Goal: Information Seeking & Learning: Learn about a topic

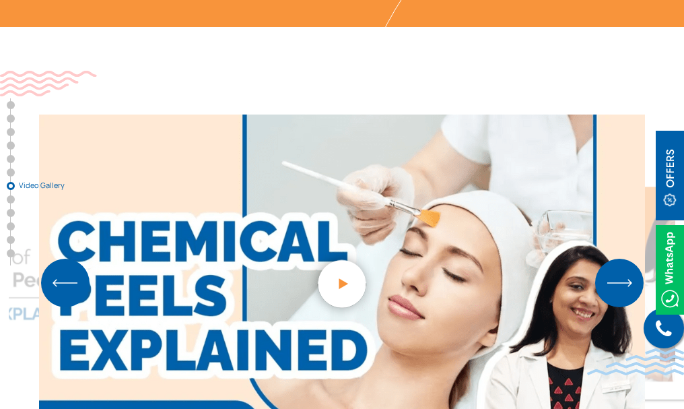
scroll to position [4041, 0]
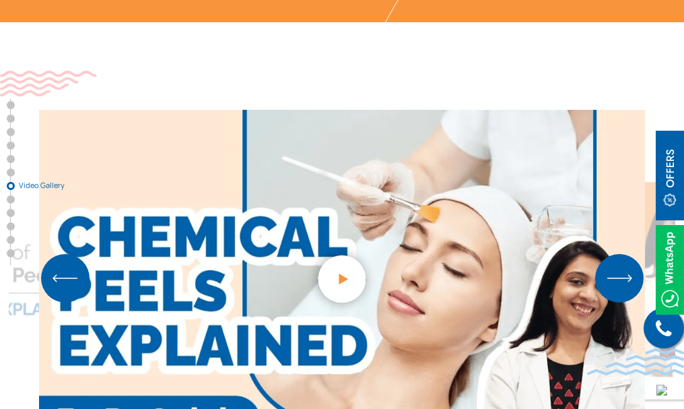
click at [613, 254] on img "Next slide" at bounding box center [619, 278] width 48 height 48
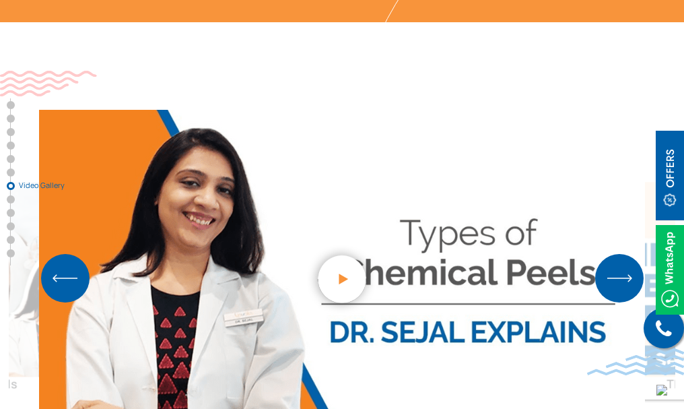
click at [613, 254] on img "Next slide" at bounding box center [619, 278] width 48 height 48
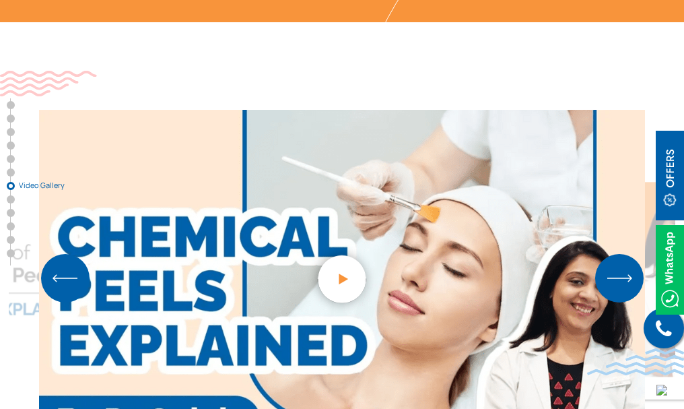
click at [613, 254] on img "Next slide" at bounding box center [619, 278] width 48 height 48
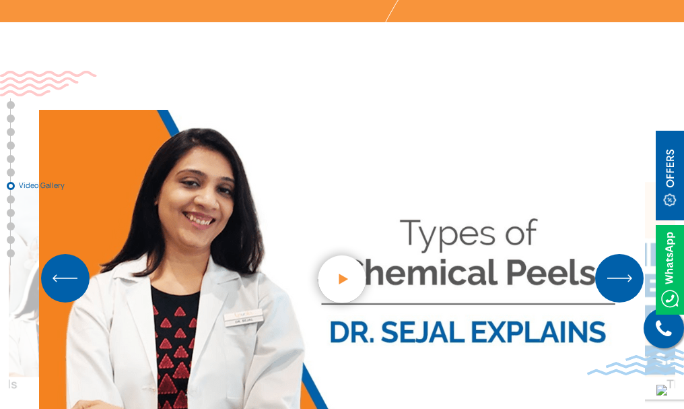
click at [613, 254] on img "Next slide" at bounding box center [619, 278] width 48 height 48
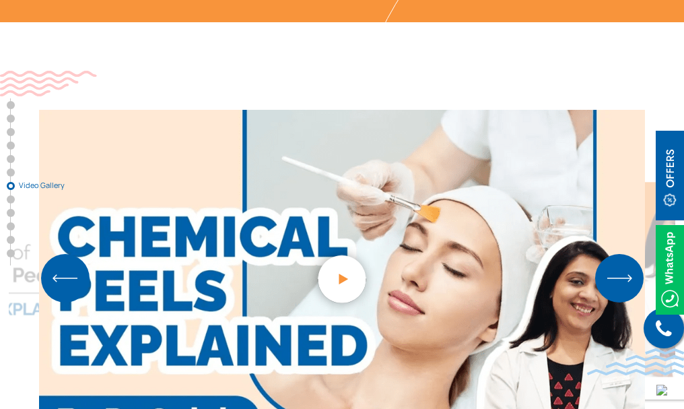
click at [613, 254] on img "Next slide" at bounding box center [619, 278] width 48 height 48
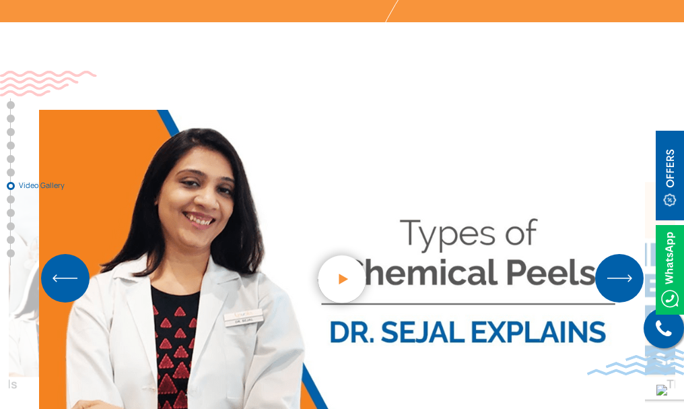
click at [613, 254] on img "Next slide" at bounding box center [619, 278] width 48 height 48
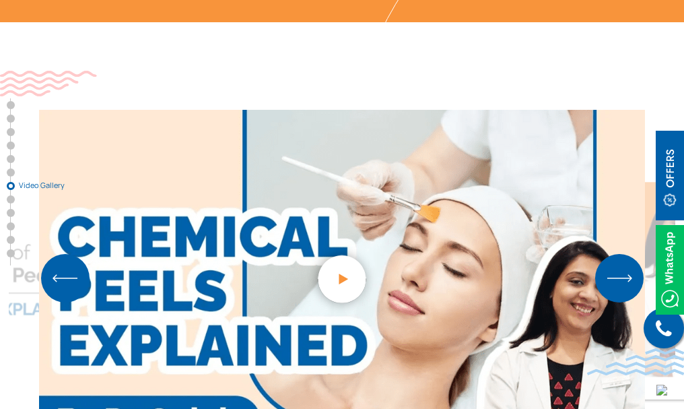
click at [613, 254] on img "Next slide" at bounding box center [619, 278] width 48 height 48
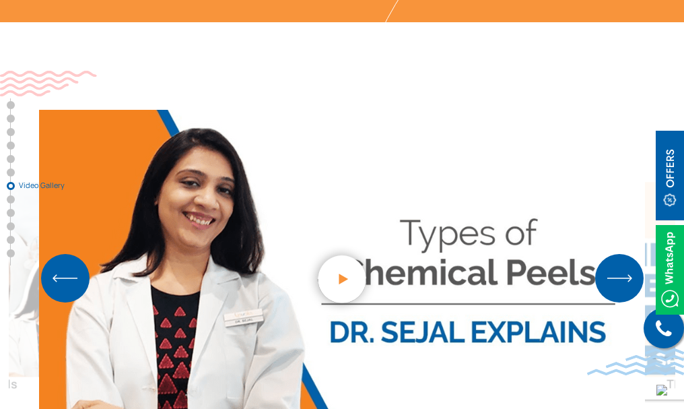
click at [613, 254] on img "Next slide" at bounding box center [619, 278] width 48 height 48
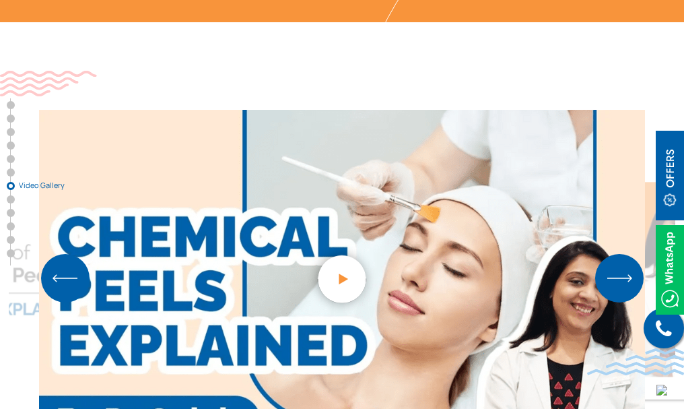
click at [613, 254] on img "Next slide" at bounding box center [619, 278] width 48 height 48
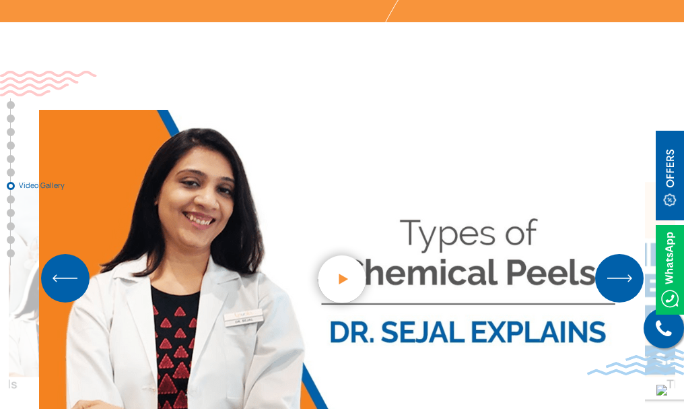
click at [613, 254] on img "Next slide" at bounding box center [619, 278] width 48 height 48
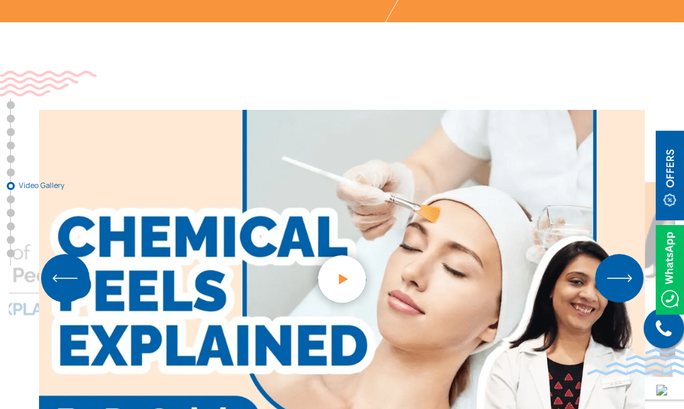
click at [613, 254] on img "Next slide" at bounding box center [619, 278] width 48 height 48
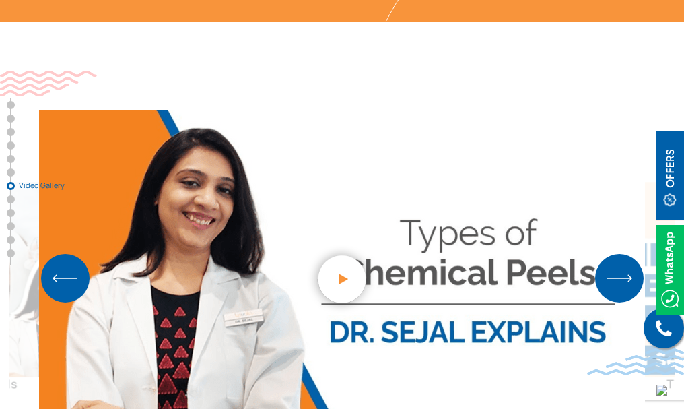
click at [613, 254] on img "Next slide" at bounding box center [619, 278] width 48 height 48
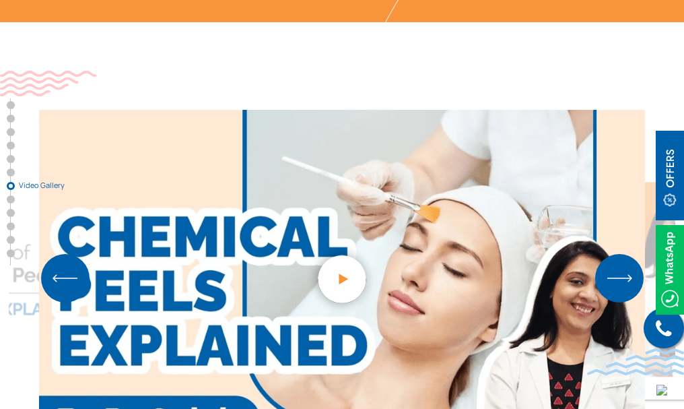
click at [613, 254] on img "Next slide" at bounding box center [619, 278] width 48 height 48
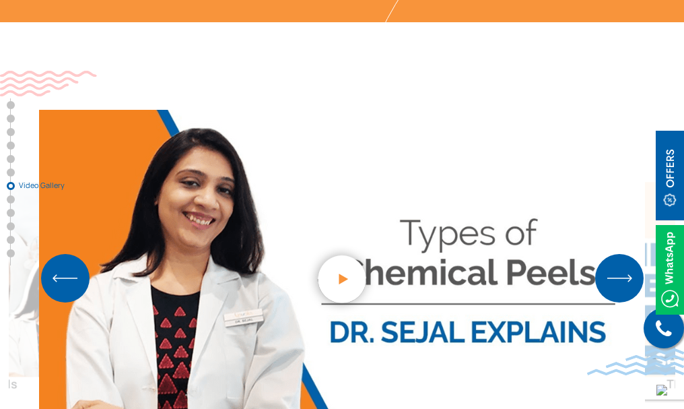
click at [611, 254] on img "Next slide" at bounding box center [619, 278] width 48 height 48
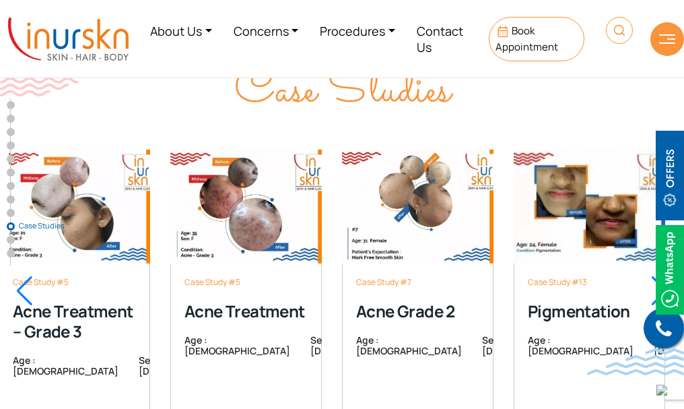
scroll to position [6263, 0]
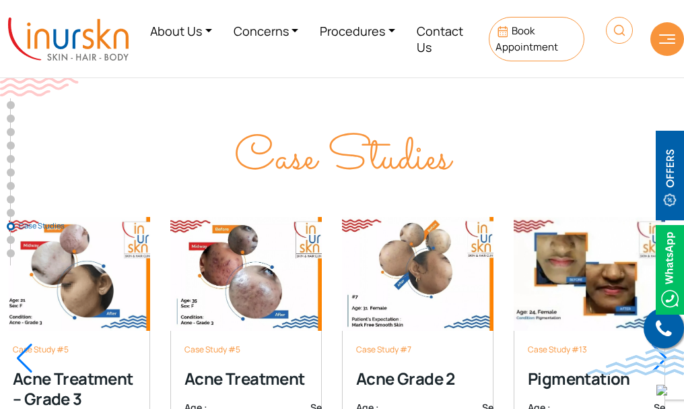
drag, startPoint x: 352, startPoint y: 201, endPoint x: 324, endPoint y: 210, distance: 29.0
click at [158, 303] on div "Case Study #5 Acne Treatment – Grade 3 Age : [DEMOGRAPHIC_DATA] Sex : [DEMOGRAP…" at bounding box center [342, 358] width 667 height 350
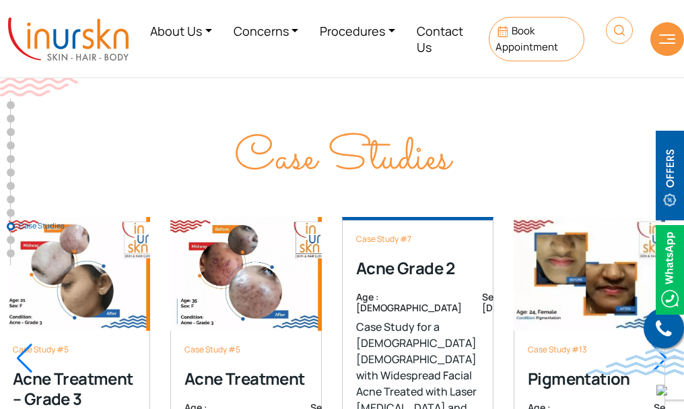
click at [332, 292] on div "Case Study #5 Acne Treatment – Grade 3 Age : [DEMOGRAPHIC_DATA] Sex : [DEMOGRAP…" at bounding box center [342, 358] width 667 height 350
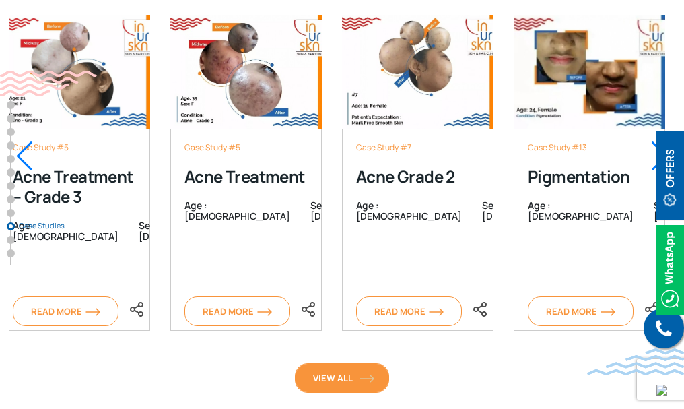
click at [347, 372] on span "View All" at bounding box center [342, 378] width 58 height 12
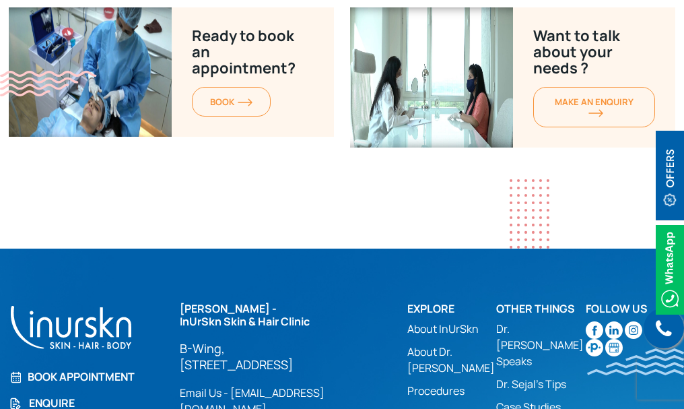
scroll to position [3800, 0]
